Goal: Find specific page/section: Find specific page/section

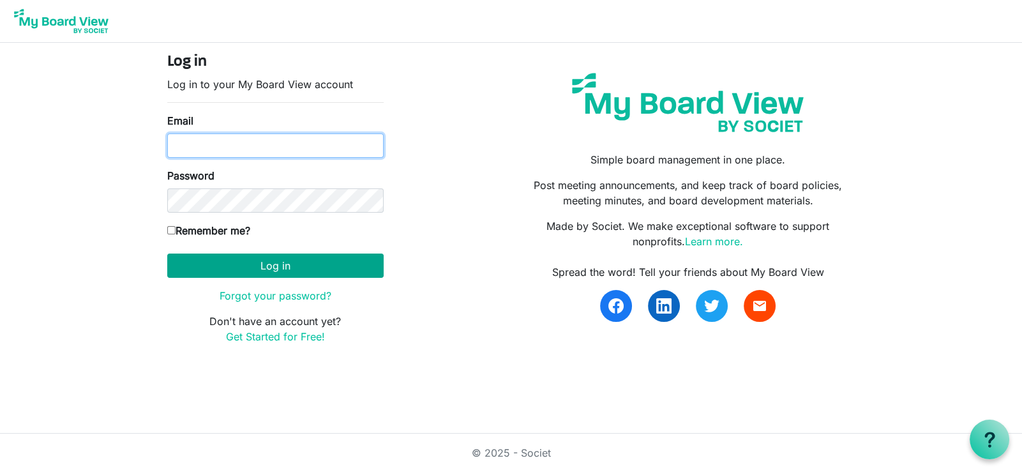
type input "liz.ogle@grandviewmochamber.com"
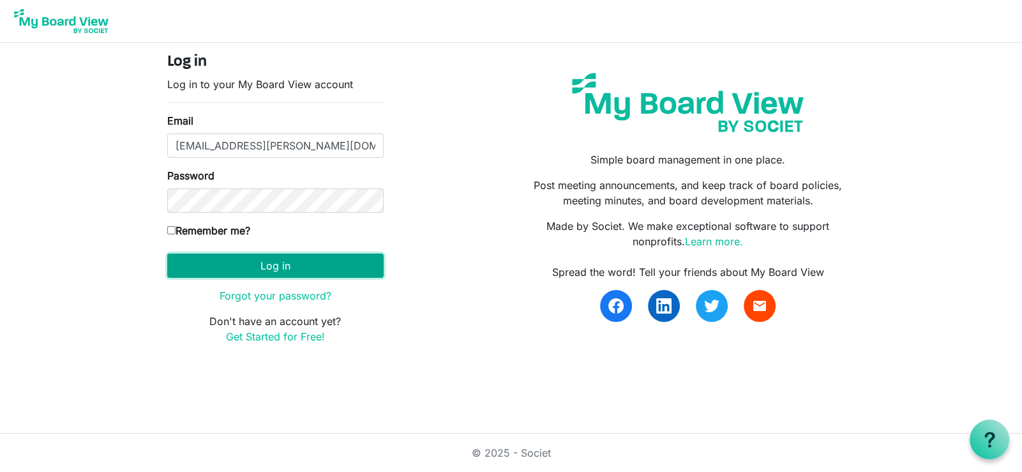
click at [268, 266] on button "Log in" at bounding box center [275, 266] width 216 height 24
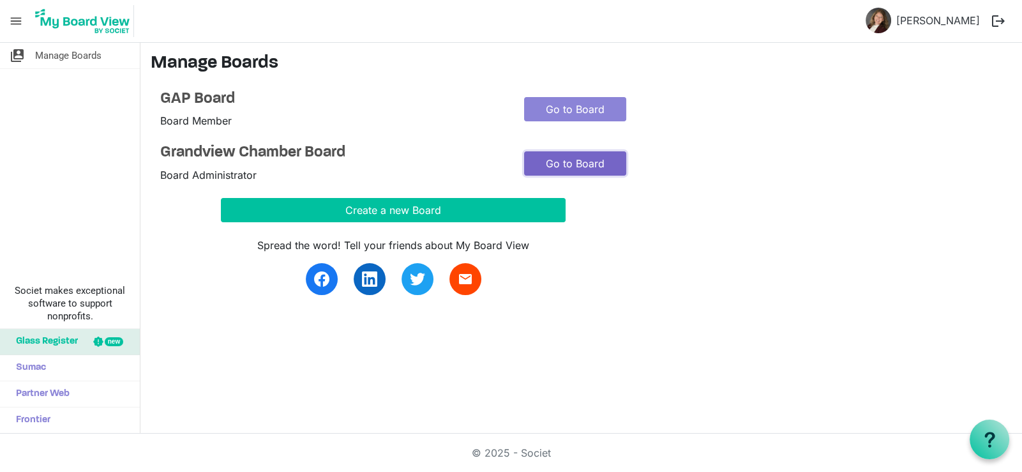
click at [541, 162] on link "Go to Board" at bounding box center [575, 163] width 102 height 24
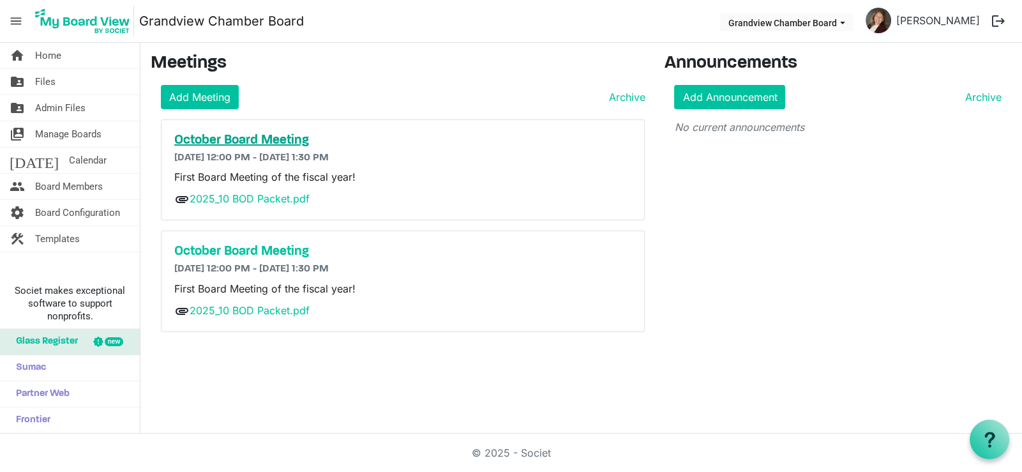
click at [254, 140] on h5 "October Board Meeting" at bounding box center [402, 140] width 457 height 15
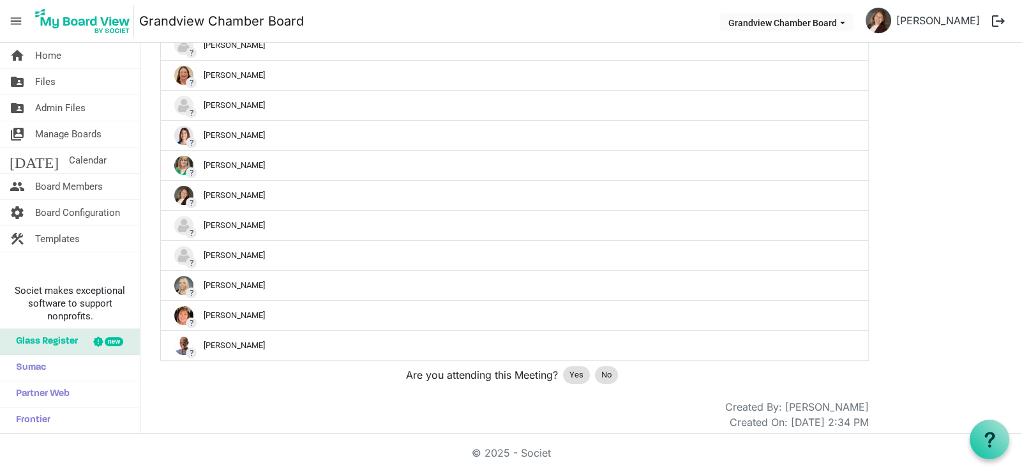
scroll to position [616, 0]
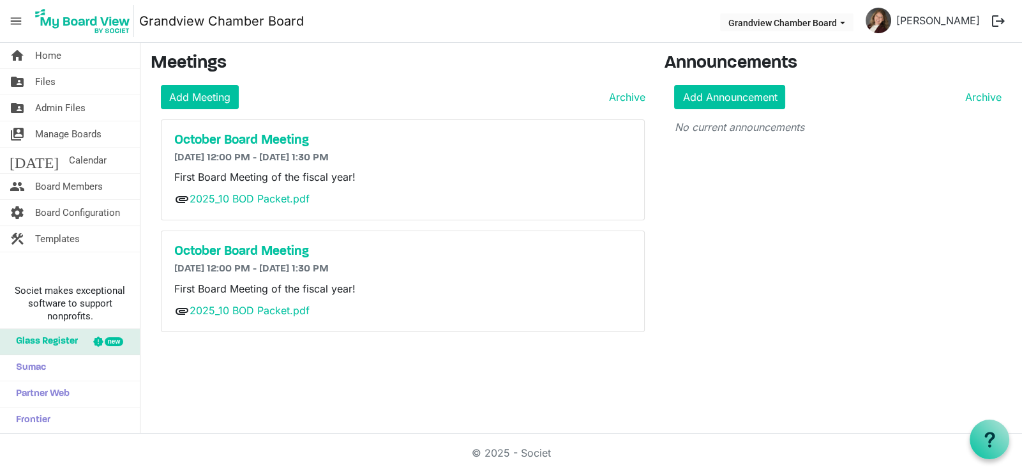
click at [246, 236] on div "October Board Meeting [DATE] 12:00 PM - [DATE] 1:30 PM First Board Meeting of t…" at bounding box center [403, 281] width 483 height 100
click at [246, 250] on h5 "October Board Meeting" at bounding box center [402, 251] width 457 height 15
